Goal: Browse casually

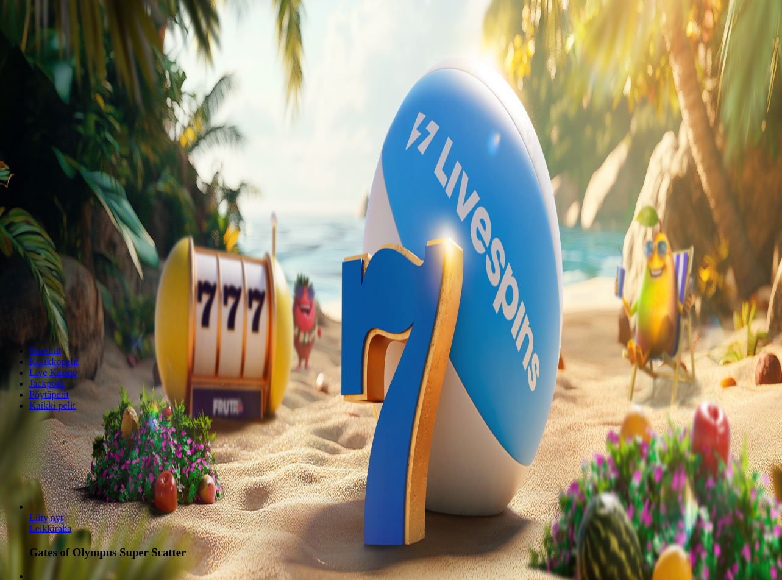
click at [98, 51] on button "Kirjaudu" at bounding box center [85, 44] width 40 height 13
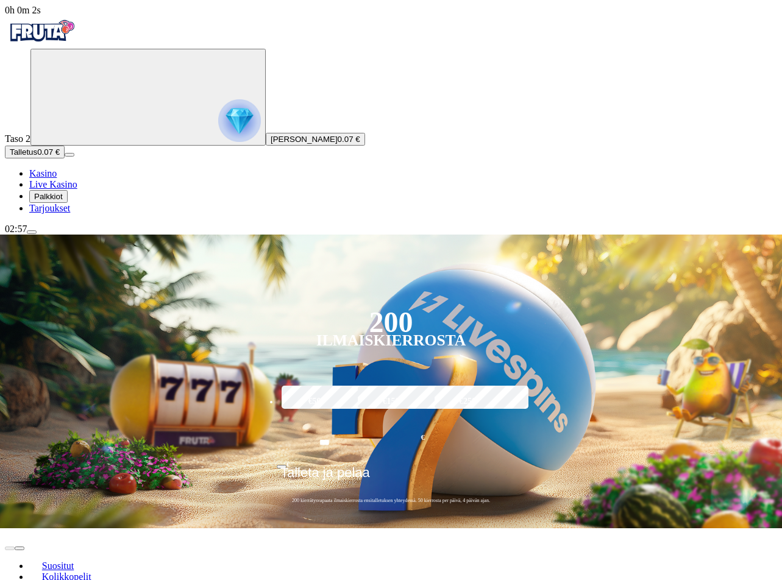
click at [68, 203] on button "Palkkiot" at bounding box center [48, 196] width 38 height 13
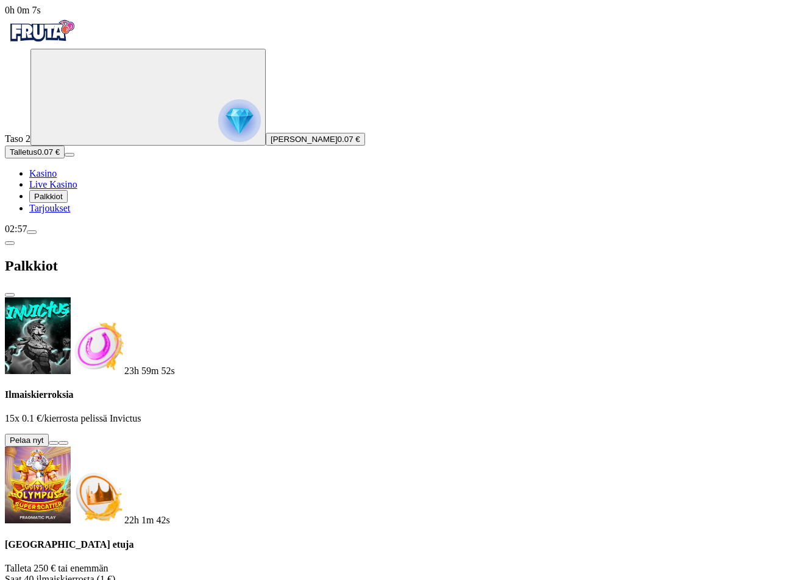
click at [59, 441] on button at bounding box center [54, 443] width 10 height 4
